Goal: Task Accomplishment & Management: Use online tool/utility

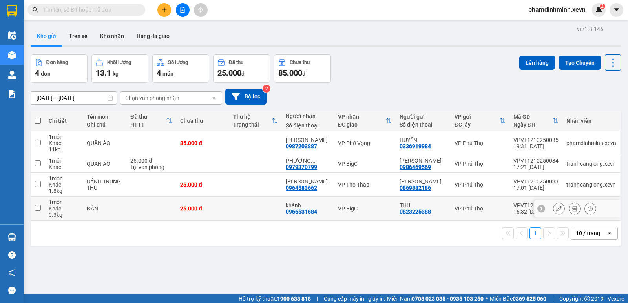
click at [278, 210] on td at bounding box center [255, 209] width 53 height 24
checkbox input "true"
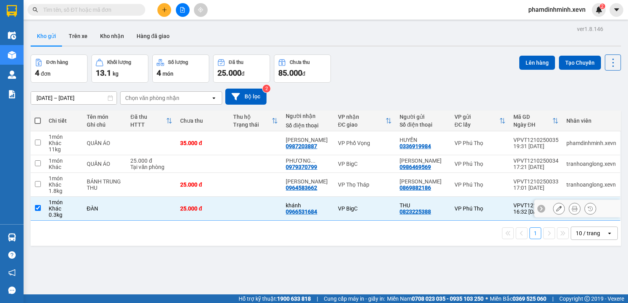
drag, startPoint x: 271, startPoint y: 196, endPoint x: 270, endPoint y: 191, distance: 5.2
click at [270, 195] on td at bounding box center [255, 185] width 53 height 24
checkbox input "true"
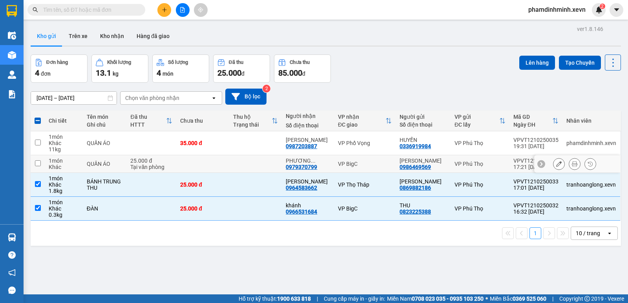
click at [269, 160] on td at bounding box center [255, 164] width 53 height 18
checkbox input "true"
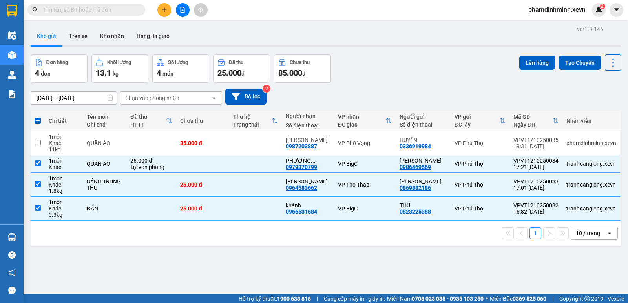
click at [526, 71] on div "Lên hàng Tạo Chuyến" at bounding box center [570, 69] width 102 height 28
click at [533, 61] on button "Lên hàng" at bounding box center [537, 63] width 36 height 14
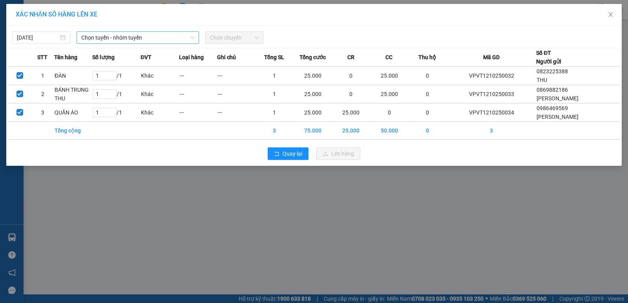
click at [139, 36] on span "Chọn tuyến - nhóm tuyến" at bounding box center [137, 38] width 113 height 12
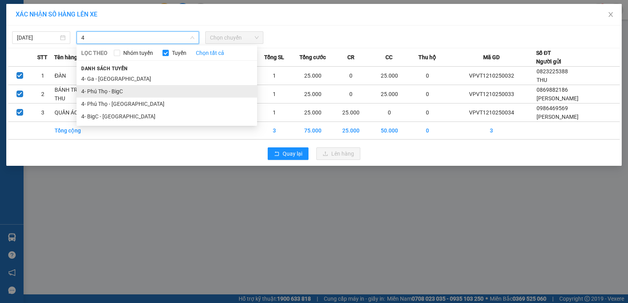
type input "4"
click at [134, 93] on li "4- Phú Thọ - BigC" at bounding box center [167, 91] width 181 height 13
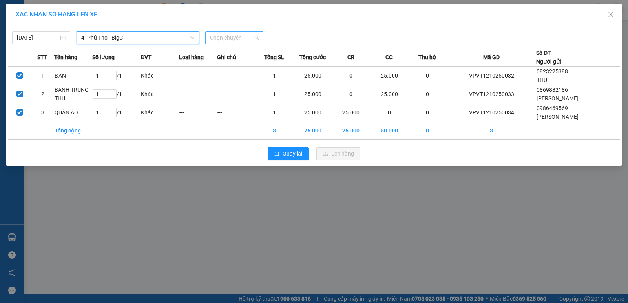
click at [236, 38] on span "Chọn chuyến" at bounding box center [234, 38] width 49 height 12
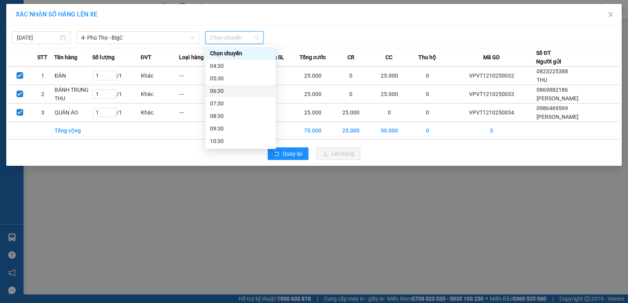
click at [228, 90] on div "06:30" at bounding box center [240, 91] width 61 height 9
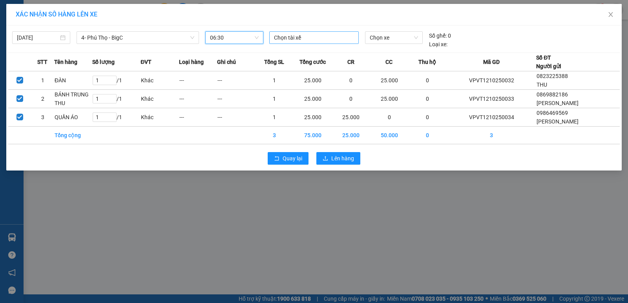
click at [305, 36] on div at bounding box center [314, 37] width 86 height 9
type input "[PERSON_NAME]"
click at [305, 52] on div "[PERSON_NAME]" at bounding box center [328, 53] width 108 height 9
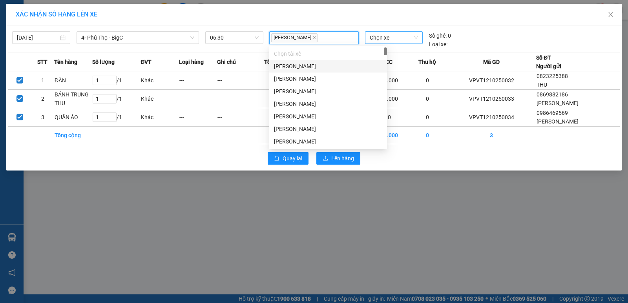
click at [397, 40] on span "Chọn xe" at bounding box center [394, 38] width 48 height 12
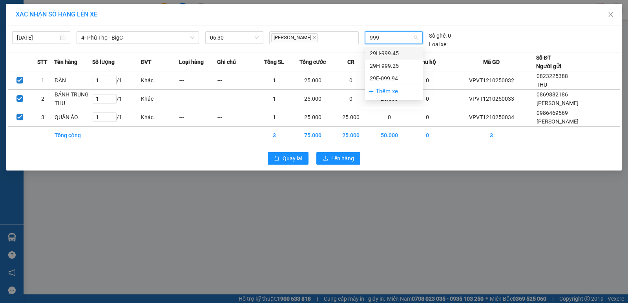
type input "9994"
click at [393, 62] on div "29E-099.94" at bounding box center [394, 66] width 48 height 9
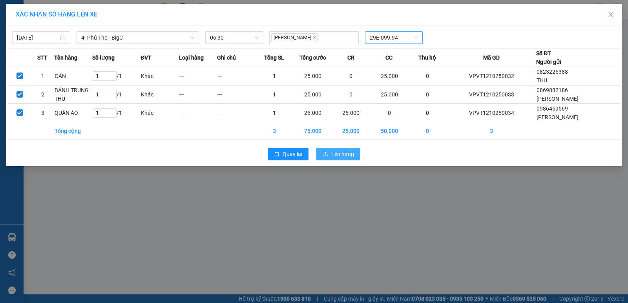
click at [343, 153] on span "Lên hàng" at bounding box center [342, 154] width 23 height 9
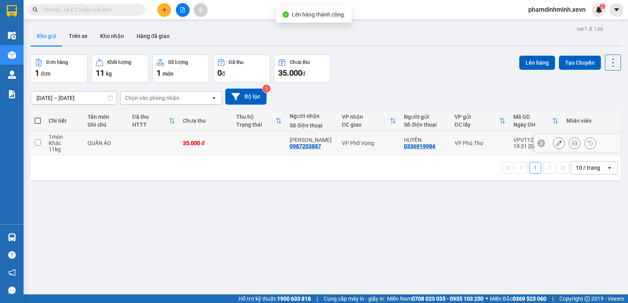
click at [167, 140] on td at bounding box center [153, 143] width 51 height 24
checkbox input "true"
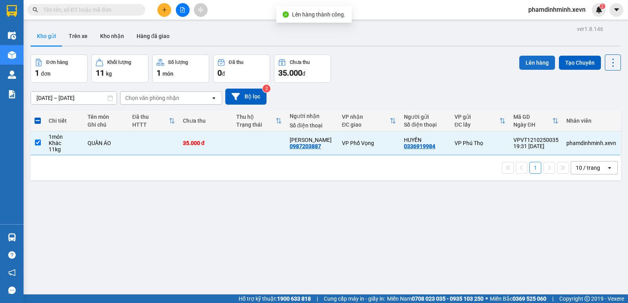
click at [530, 61] on button "Lên hàng" at bounding box center [537, 63] width 36 height 14
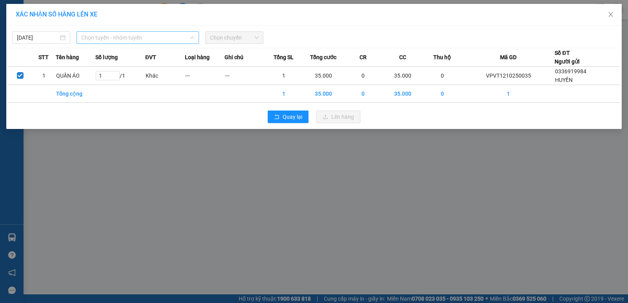
click at [104, 37] on span "Chọn tuyến - nhóm tuyến" at bounding box center [137, 38] width 113 height 12
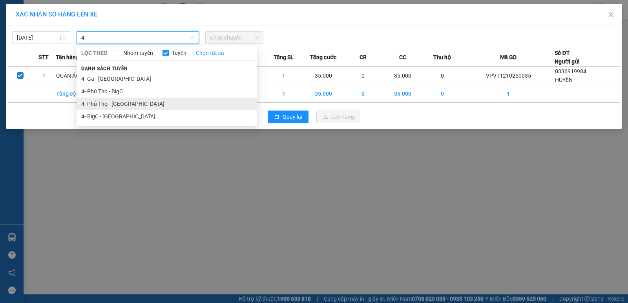
type input "4"
click at [135, 108] on li "4- Phú Thọ - [GEOGRAPHIC_DATA]" at bounding box center [167, 104] width 181 height 13
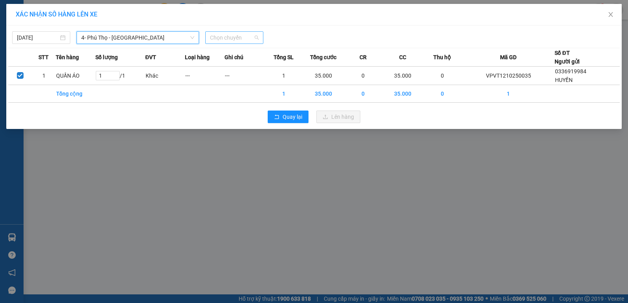
click at [246, 37] on span "Chọn chuyến" at bounding box center [234, 38] width 49 height 12
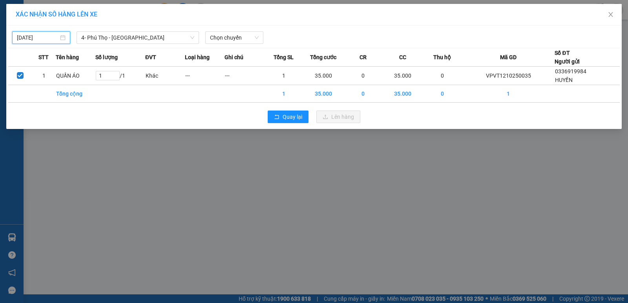
click at [44, 40] on input "[DATE]" at bounding box center [38, 37] width 42 height 9
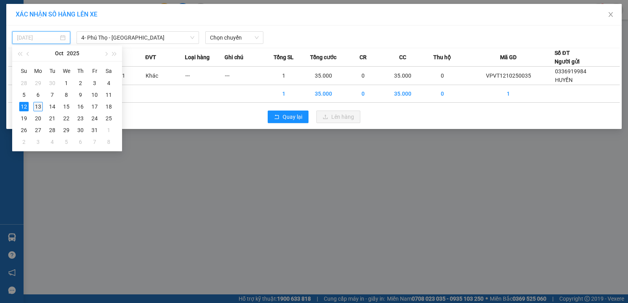
click at [39, 106] on div "13" at bounding box center [37, 106] width 9 height 9
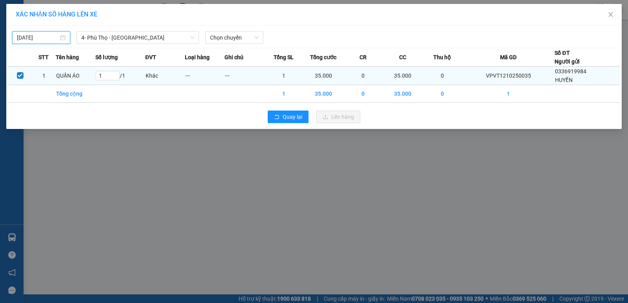
type input "[DATE]"
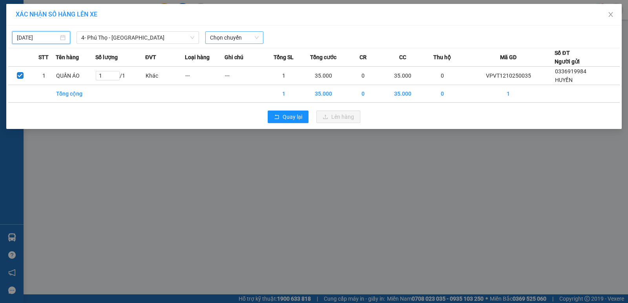
click at [232, 37] on span "Chọn chuyến" at bounding box center [234, 38] width 49 height 12
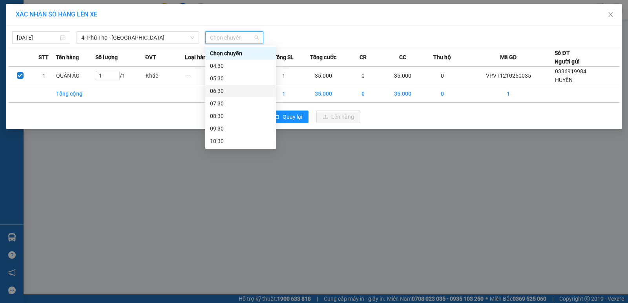
click at [225, 88] on div "06:30" at bounding box center [240, 91] width 61 height 9
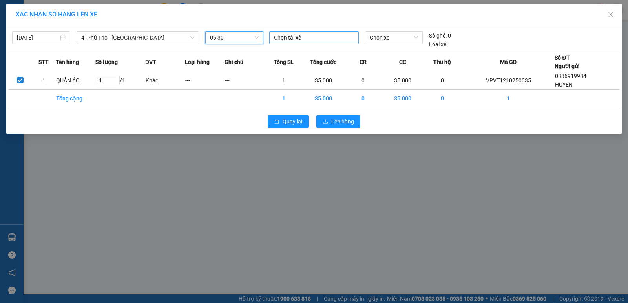
click at [316, 35] on div at bounding box center [314, 37] width 86 height 9
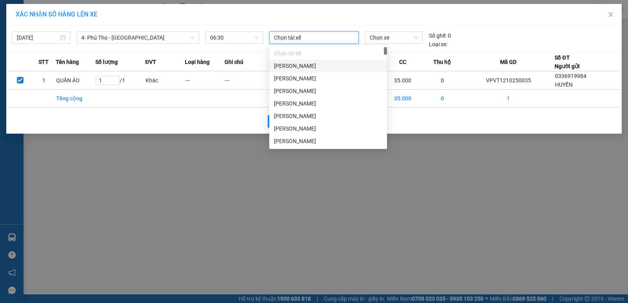
type input "d"
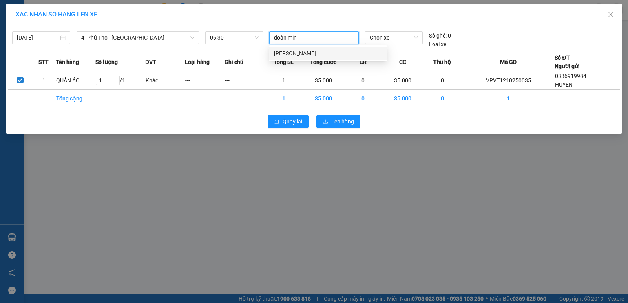
type input "đoàn minh"
click at [319, 51] on div "[PERSON_NAME]" at bounding box center [328, 53] width 108 height 9
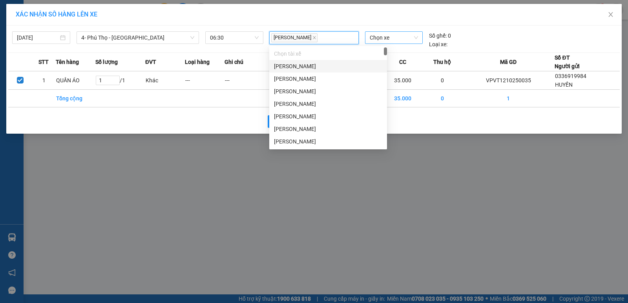
click at [387, 31] on div "Chọn xe" at bounding box center [394, 37] width 58 height 13
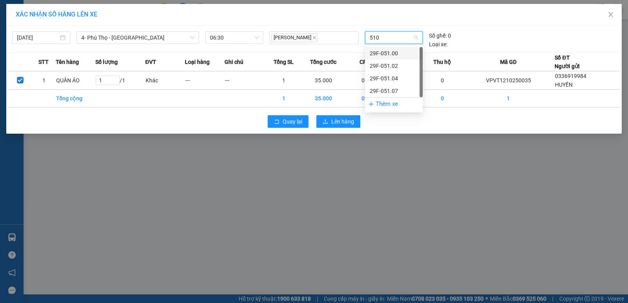
type input "5104"
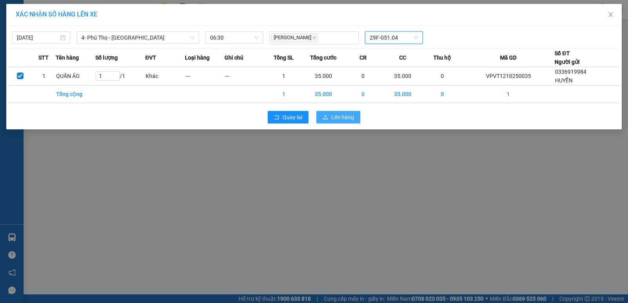
drag, startPoint x: 335, startPoint y: 117, endPoint x: 345, endPoint y: 117, distance: 10.2
click at [335, 117] on span "Lên hàng" at bounding box center [342, 117] width 23 height 9
